Goal: Communication & Community: Connect with others

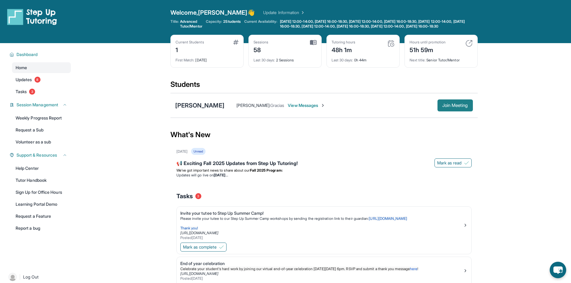
click at [466, 107] on span "Join Meeting" at bounding box center [455, 106] width 26 height 4
click at [306, 109] on span "View Messages" at bounding box center [306, 106] width 37 height 6
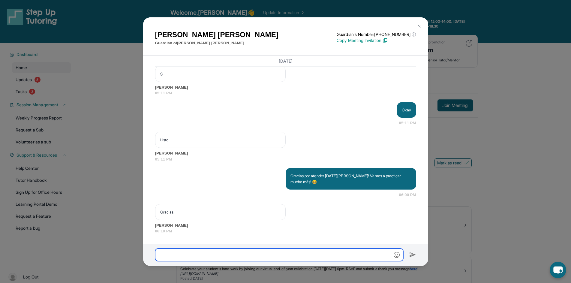
scroll to position [17737, 0]
click at [252, 254] on input "text" at bounding box center [279, 255] width 248 height 13
type input "*"
type input "**********"
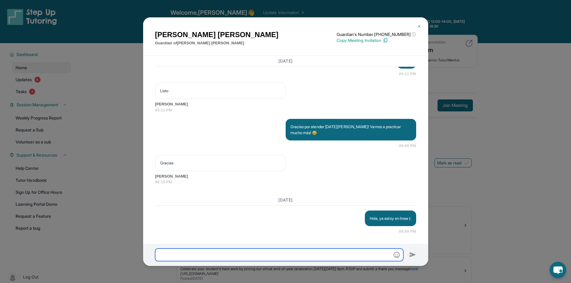
scroll to position [17786, 0]
click at [448, 192] on div "[PERSON_NAME] Guardian of [PERSON_NAME] Guardian's Number: [PHONE_NUMBER] ⓘ Thi…" at bounding box center [285, 141] width 571 height 283
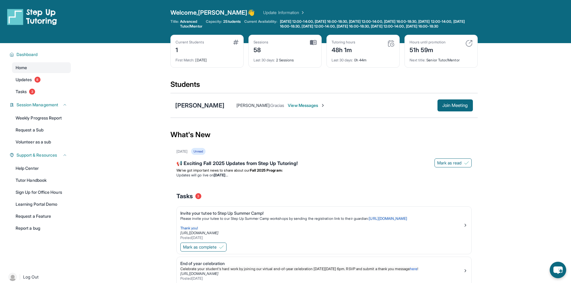
click at [315, 108] on span "View Messages" at bounding box center [306, 106] width 37 height 6
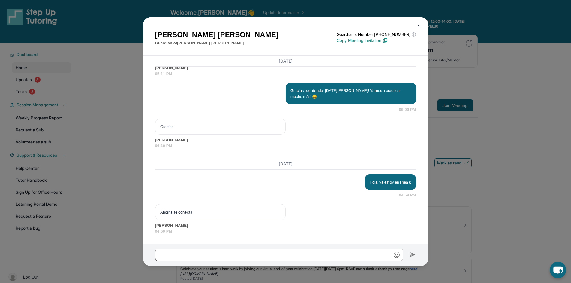
scroll to position [17823, 0]
click at [239, 259] on input "text" at bounding box center [279, 255] width 248 height 13
type input "********"
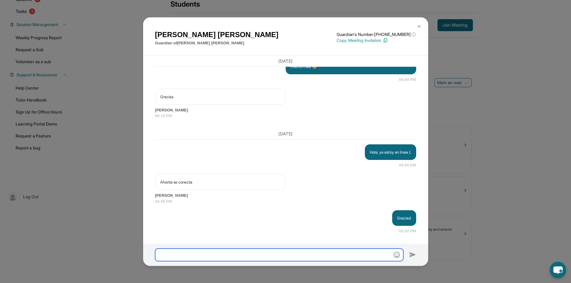
scroll to position [17853, 0]
click at [73, 202] on div "[PERSON_NAME] Guardian of [PERSON_NAME] Guardian's Number: [PHONE_NUMBER] ⓘ Thi…" at bounding box center [285, 141] width 571 height 283
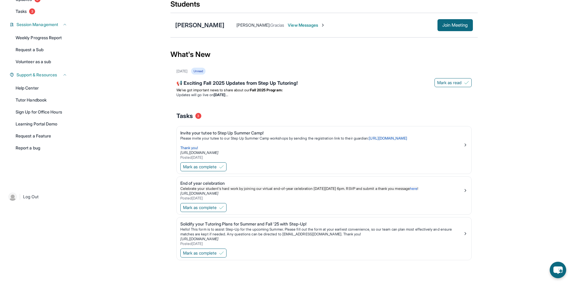
scroll to position [0, 0]
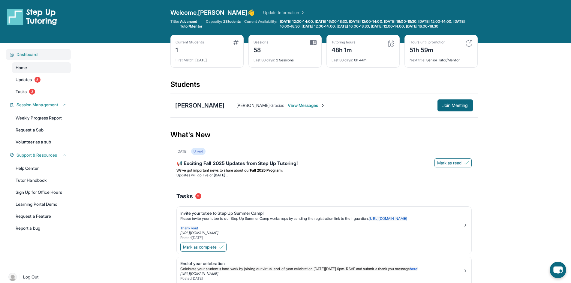
click at [42, 58] on button "Dashboard" at bounding box center [40, 55] width 53 height 6
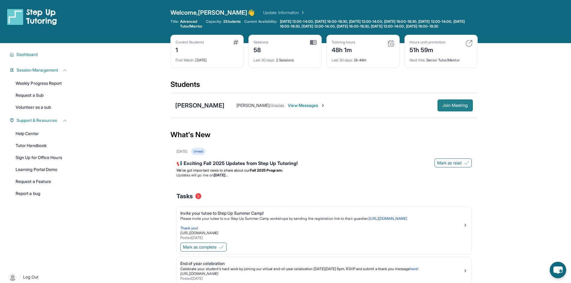
click at [449, 107] on span "Join Meeting" at bounding box center [455, 106] width 26 height 4
